Goal: Task Accomplishment & Management: Use online tool/utility

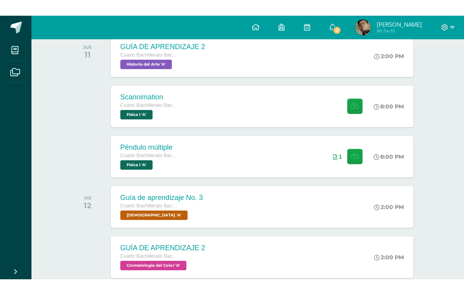
scroll to position [104, 0]
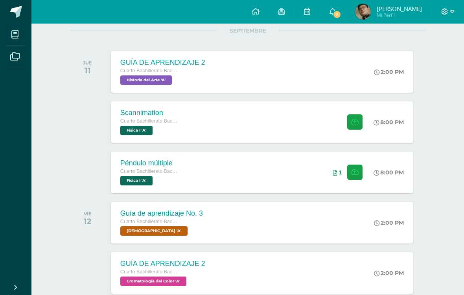
click at [298, 125] on div "Scannimation Cuarto Bachillerato Bachillerato en CCLL con Orientación en Diseño…" at bounding box center [262, 122] width 302 height 42
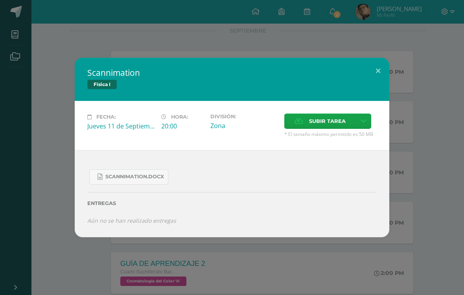
click at [337, 125] on span "Subir tarea" at bounding box center [327, 121] width 37 height 15
click at [0, 0] on input "Subir tarea" at bounding box center [0, 0] width 0 height 0
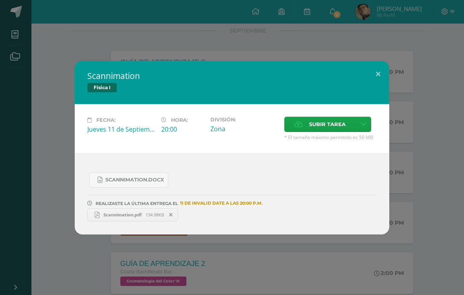
click at [435, 232] on div "Scannimation Física I Fecha: [DATE] Hora: 20:00 División: Zona Cancelar" at bounding box center [231, 148] width 457 height 174
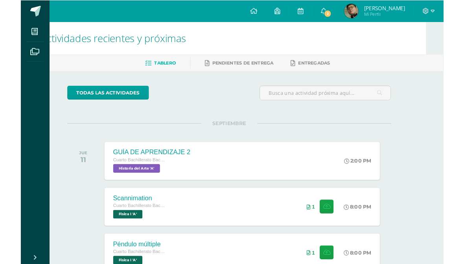
scroll to position [26, 19]
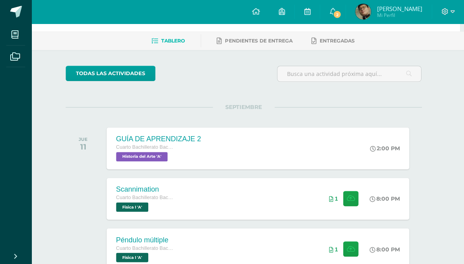
scroll to position [30, 4]
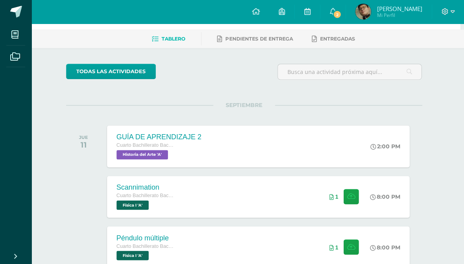
click at [178, 187] on div "Scannimation Cuarto Bachillerato Bachillerato en CCLL con Orientación en Diseño…" at bounding box center [146, 197] width 78 height 42
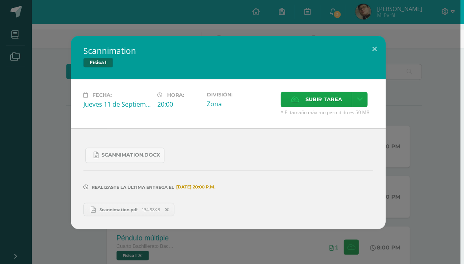
click at [421, 146] on div "Scannimation Física I Fecha: [DATE] Hora: 20:00 División: Zona Cancelar" at bounding box center [227, 132] width 457 height 193
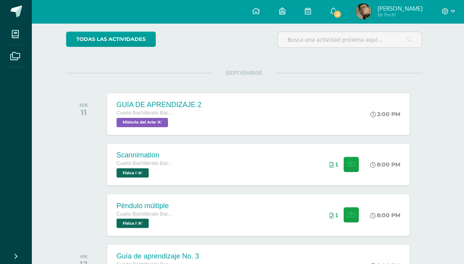
scroll to position [61, 4]
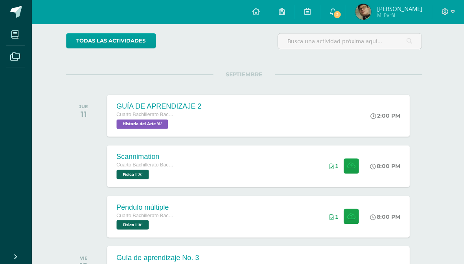
click at [377, 205] on div "8:00 PM" at bounding box center [388, 216] width 41 height 42
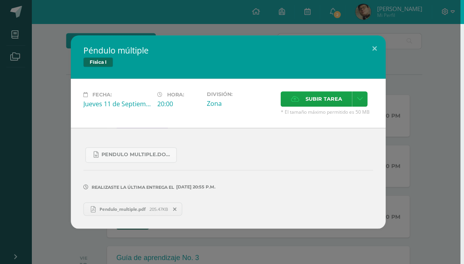
click at [420, 163] on div "Péndulo múltiple Física I Fecha: [DATE] Hora: 20:00 División: Zona" at bounding box center [227, 131] width 457 height 193
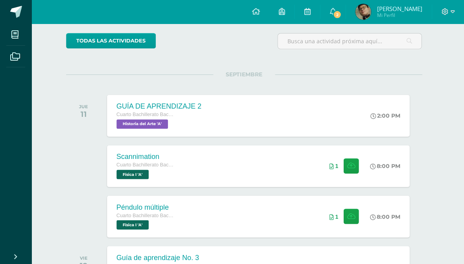
click at [397, 164] on div "8:00 PM" at bounding box center [384, 165] width 30 height 7
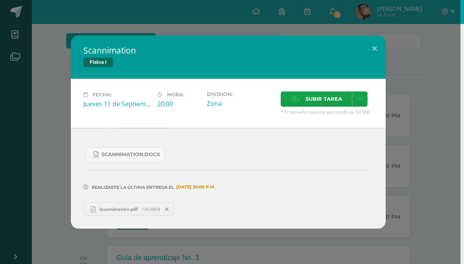
click at [449, 161] on div "Scannimation Física I Fecha: [DATE] Hora: 20:00 División: Zona Cancelar" at bounding box center [227, 131] width 457 height 193
